Goal: Check status: Check status

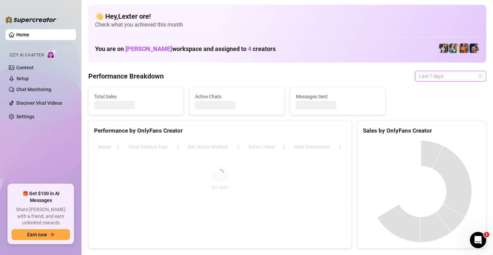
click at [426, 74] on span "Last 7 days" at bounding box center [450, 76] width 63 height 10
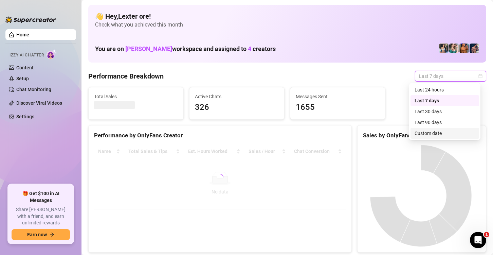
click at [424, 132] on div "Custom date" at bounding box center [445, 132] width 60 height 7
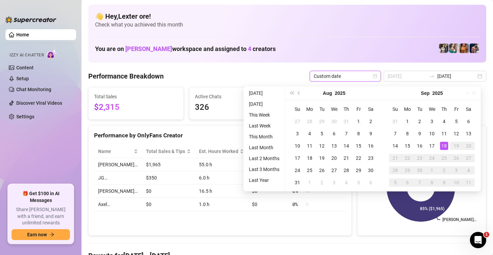
type input "[DATE]"
click at [444, 147] on div "18" at bounding box center [444, 146] width 8 height 8
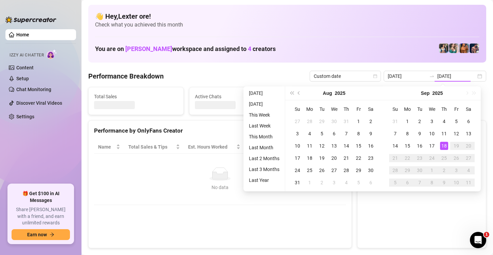
type input "[DATE]"
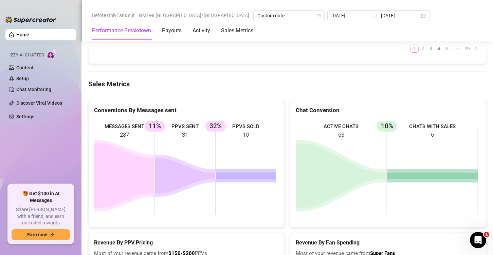
scroll to position [860, 0]
